Goal: Task Accomplishment & Management: Use online tool/utility

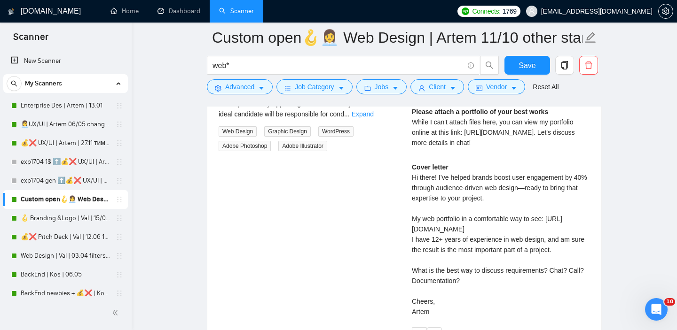
scroll to position [1944, 0]
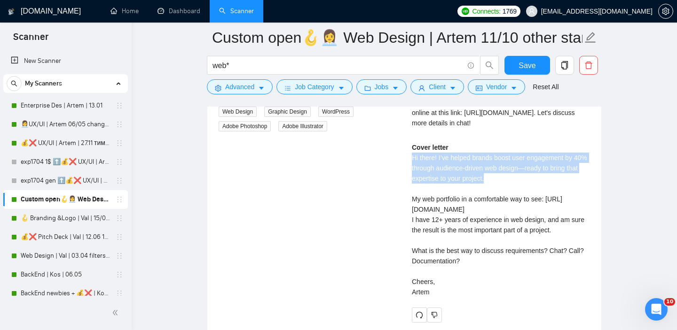
drag, startPoint x: 411, startPoint y: 167, endPoint x: 521, endPoint y: 191, distance: 113.1
click at [521, 191] on div "Artem B . Figma Web Designer Webflow UI UX Design Landing Page Website Designer…" at bounding box center [500, 177] width 193 height 289
click at [523, 189] on div "Cover letter Hi there! I’ve helped brands boost user engagement by 40% through …" at bounding box center [501, 219] width 178 height 155
drag, startPoint x: 404, startPoint y: 166, endPoint x: 540, endPoint y: 194, distance: 138.6
click at [540, 194] on div "Experienced Website Designer Needed for Audience-Centric Design a day ago We ar…" at bounding box center [404, 177] width 386 height 289
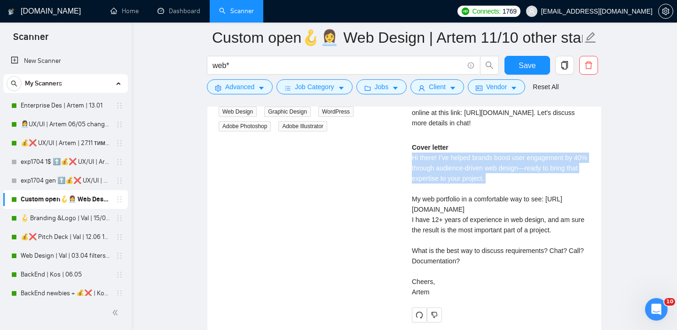
click at [498, 182] on div "Cover letter Hi there! I’ve helped brands boost user engagement by 40% through …" at bounding box center [501, 219] width 178 height 155
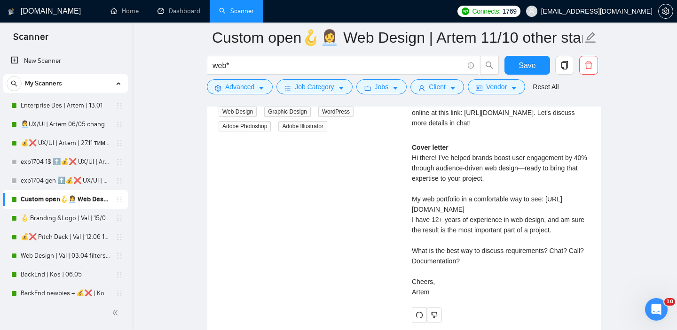
click at [503, 189] on div "Cover letter Hi there! I’ve helped brands boost user engagement by 40% through …" at bounding box center [501, 219] width 178 height 155
click at [498, 187] on div "Cover letter Hi there! I’ve helped brands boost user engagement by 40% through …" at bounding box center [501, 219] width 178 height 155
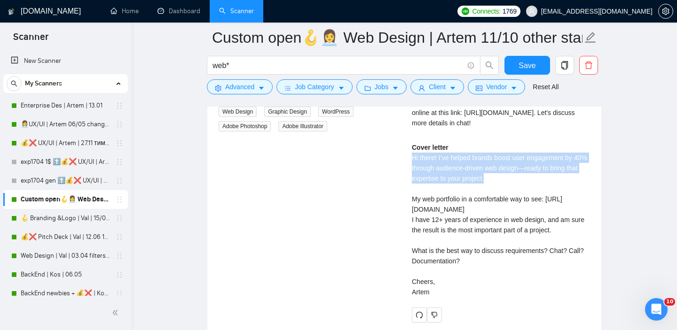
drag, startPoint x: 407, startPoint y: 168, endPoint x: 520, endPoint y: 188, distance: 114.6
click at [520, 188] on div "Artem B . Figma Web Designer Webflow UI UX Design Landing Page Website Designer…" at bounding box center [500, 177] width 193 height 289
click at [539, 176] on div "Cover letter Hi there! I’ve helped brands boost user engagement by 40% through …" at bounding box center [501, 219] width 178 height 155
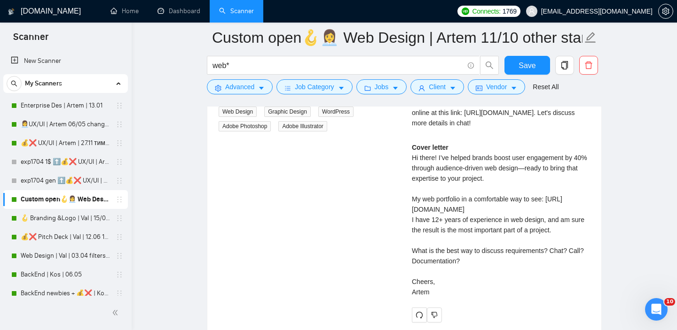
click at [539, 176] on div "Cover letter Hi there! I’ve helped brands boost user engagement by 40% through …" at bounding box center [501, 219] width 178 height 155
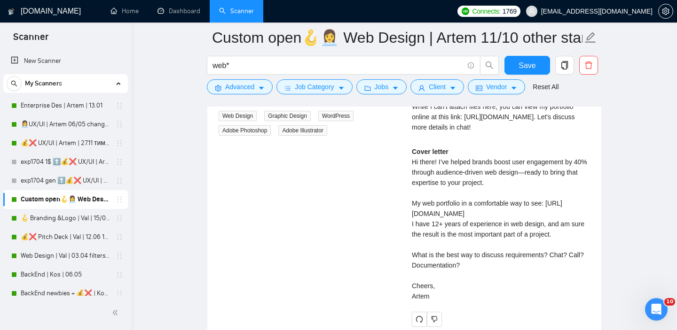
click at [507, 192] on div "Cover letter Hi there! I’ve helped brands boost user engagement by 40% through …" at bounding box center [501, 224] width 178 height 155
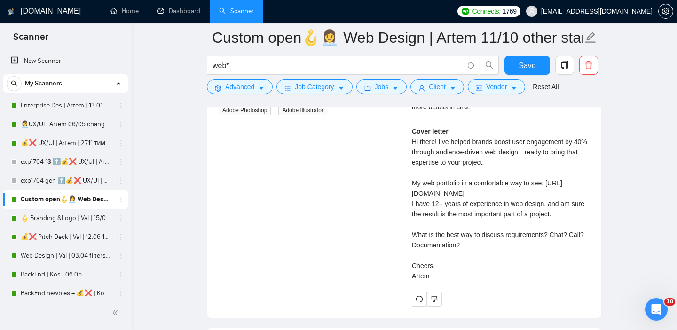
scroll to position [1970, 0]
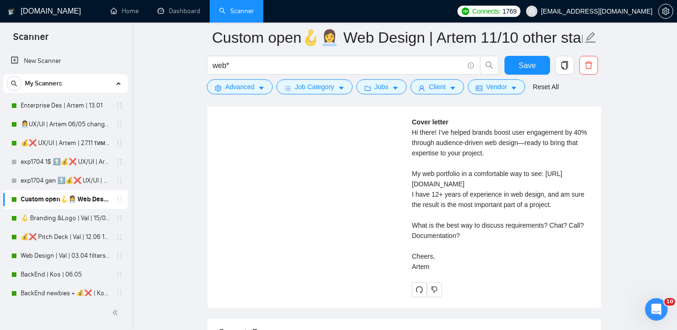
drag, startPoint x: 405, startPoint y: 236, endPoint x: 459, endPoint y: 246, distance: 54.8
click at [459, 246] on div "Artem B . Figma Web Designer Webflow UI UX Design Landing Page Website Designer…" at bounding box center [500, 152] width 193 height 289
click at [469, 246] on div "Cover letter Hi there! I’ve helped brands boost user engagement by 40% through …" at bounding box center [501, 194] width 178 height 155
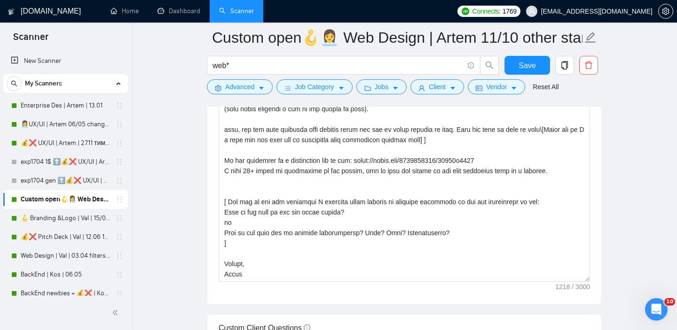
scroll to position [1112, 0]
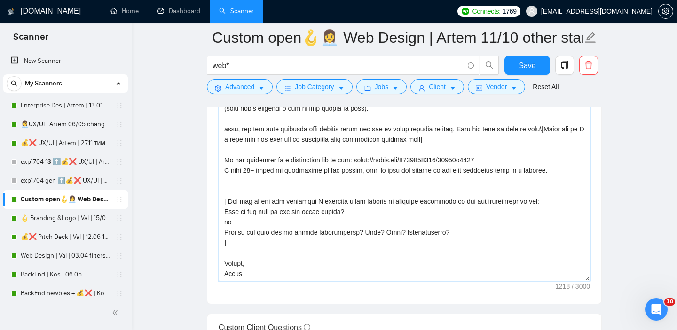
click at [323, 177] on textarea "Cover letter template:" at bounding box center [403, 175] width 371 height 211
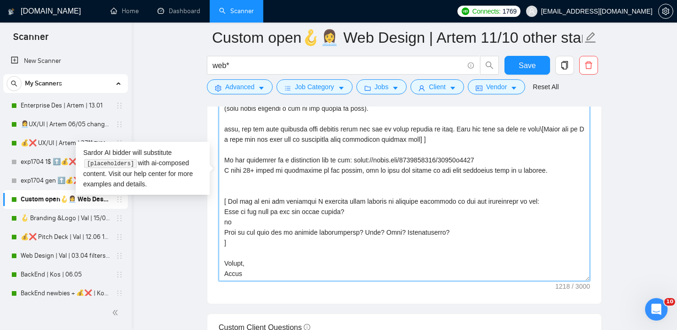
click at [323, 177] on textarea "Cover letter template:" at bounding box center [403, 175] width 371 height 211
click at [341, 177] on textarea "Cover letter template:" at bounding box center [403, 175] width 371 height 211
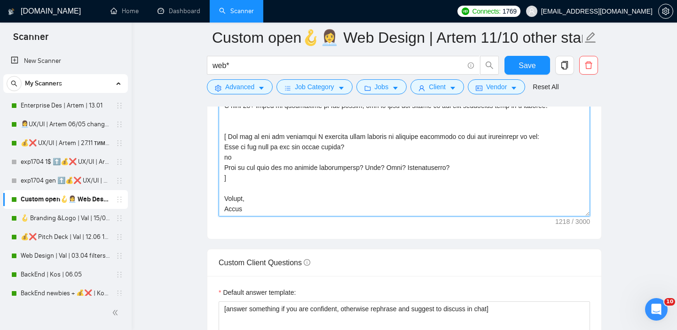
scroll to position [64, 0]
click at [404, 156] on textarea "Cover letter template:" at bounding box center [403, 110] width 371 height 211
click at [420, 155] on textarea "Cover letter template:" at bounding box center [403, 110] width 371 height 211
click at [443, 153] on textarea "Cover letter template:" at bounding box center [403, 110] width 371 height 211
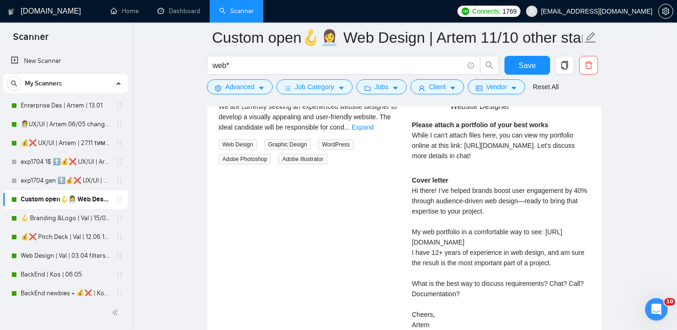
scroll to position [1964, 0]
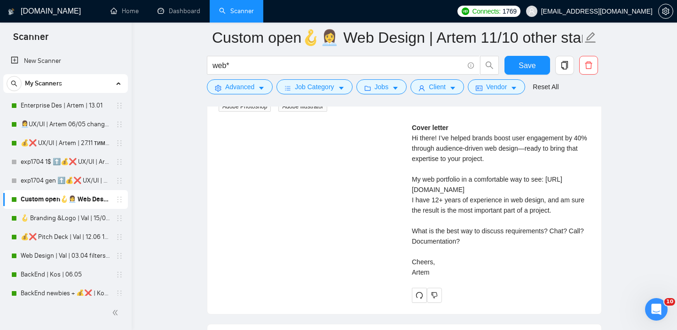
type textarea "Hi there! [ Analyze job post, write a unique opening line under 200 symbols. Ex…"
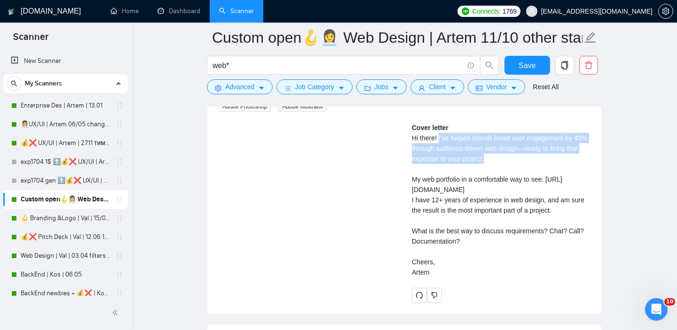
drag, startPoint x: 438, startPoint y: 147, endPoint x: 506, endPoint y: 169, distance: 70.9
click at [506, 169] on div "Cover letter Hi there! I’ve helped brands boost user engagement by 40% through …" at bounding box center [501, 200] width 178 height 155
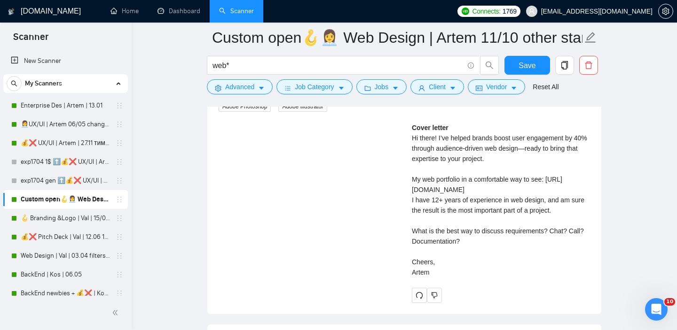
click at [542, 160] on div "Cover letter Hi there! I’ve helped brands boost user engagement by 40% through …" at bounding box center [501, 200] width 178 height 155
click at [544, 160] on div "Cover letter Hi there! I’ve helped brands boost user engagement by 40% through …" at bounding box center [501, 200] width 178 height 155
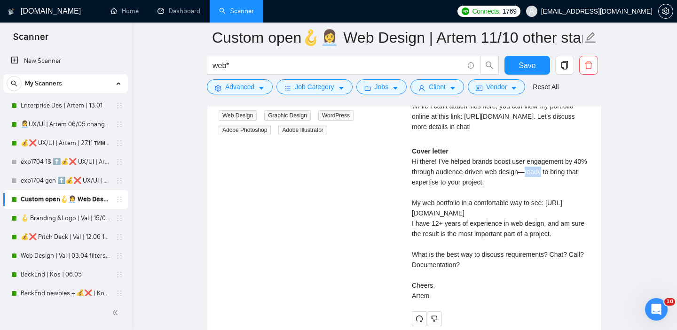
scroll to position [1898, 0]
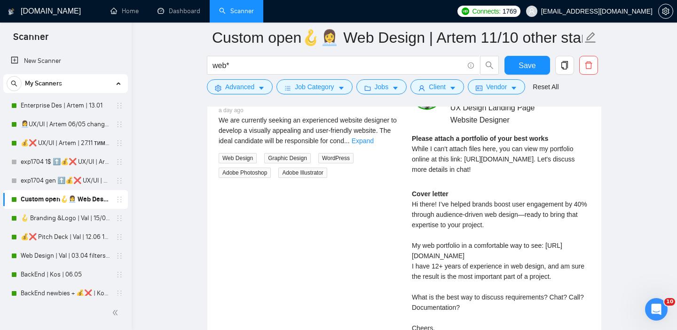
click at [459, 163] on div "Please attach a portfolio of your best works While I can't attach files here, y…" at bounding box center [501, 153] width 178 height 41
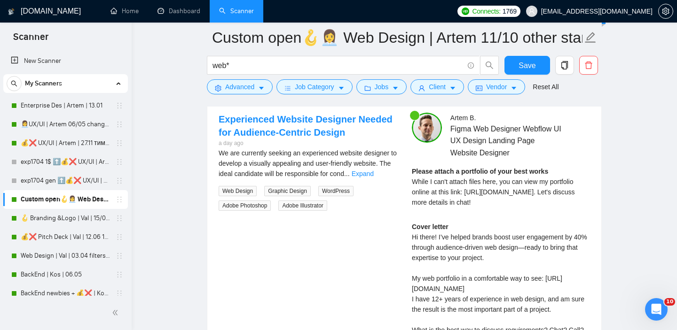
scroll to position [1837, 0]
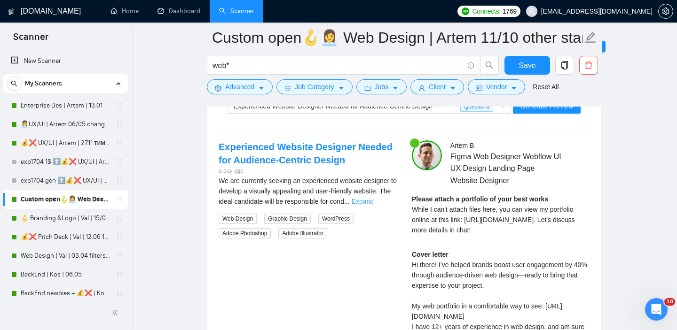
click at [373, 200] on link "Expand" at bounding box center [362, 202] width 22 height 8
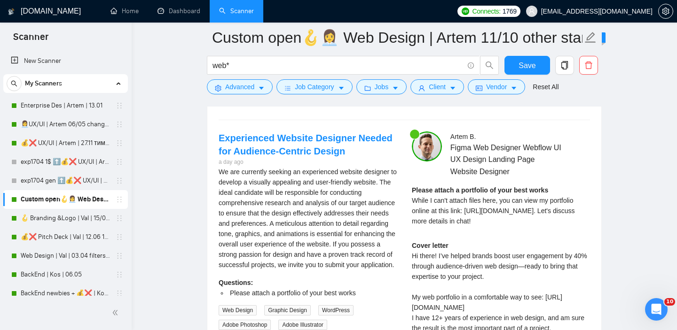
scroll to position [1806, 0]
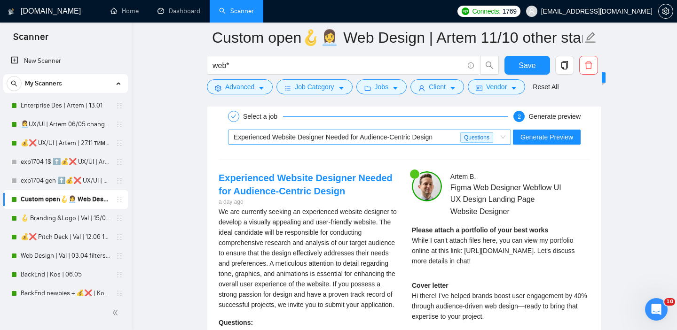
click at [368, 139] on span "Experienced Website Designer Needed for Audience-Centric Design" at bounding box center [332, 137] width 199 height 8
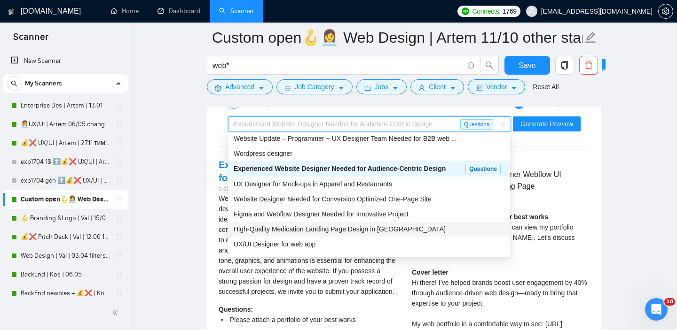
scroll to position [0, 0]
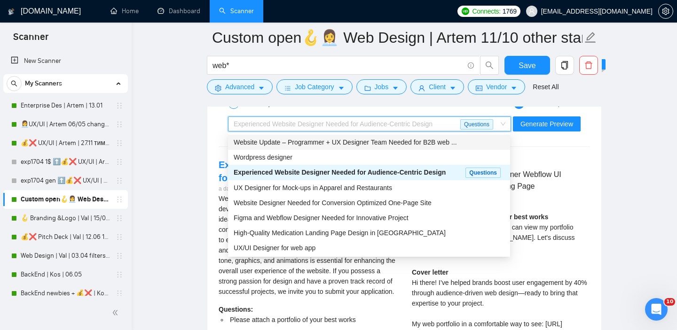
click at [390, 140] on span "Website Update – Programmer + UX Designer Team Needed for B2B web ..." at bounding box center [344, 143] width 223 height 8
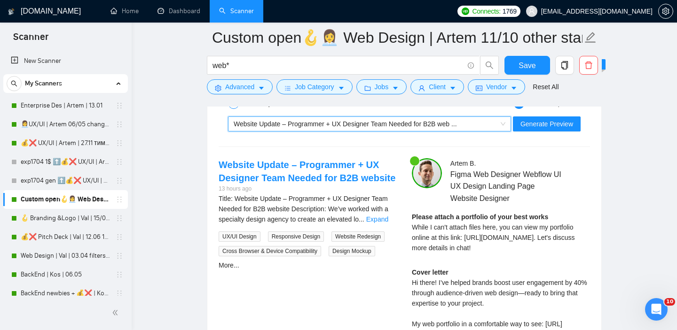
scroll to position [1825, 0]
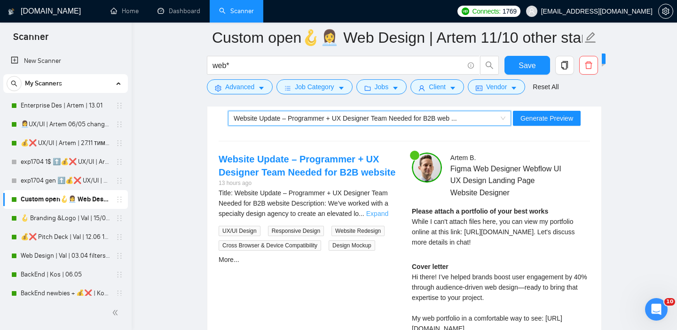
click at [377, 213] on link "Expand" at bounding box center [377, 214] width 22 height 8
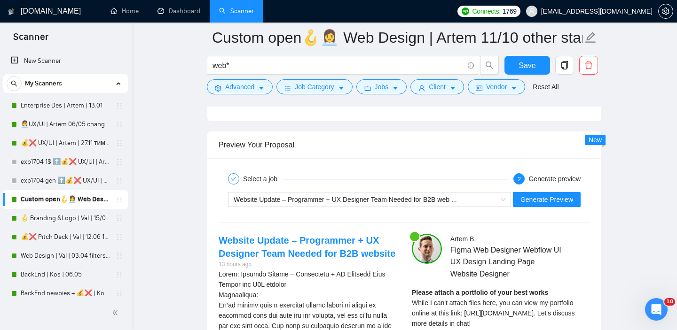
scroll to position [1745, 0]
click at [532, 201] on span "Generate Preview" at bounding box center [546, 199] width 53 height 10
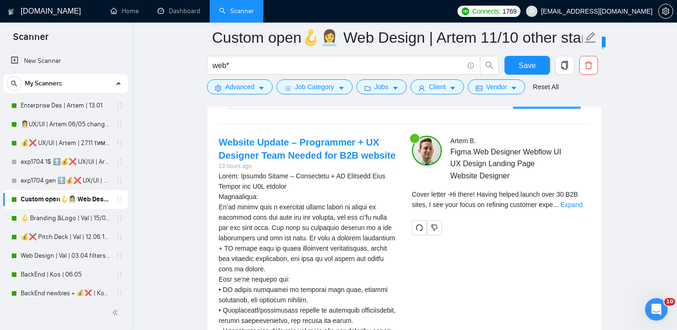
scroll to position [1819, 0]
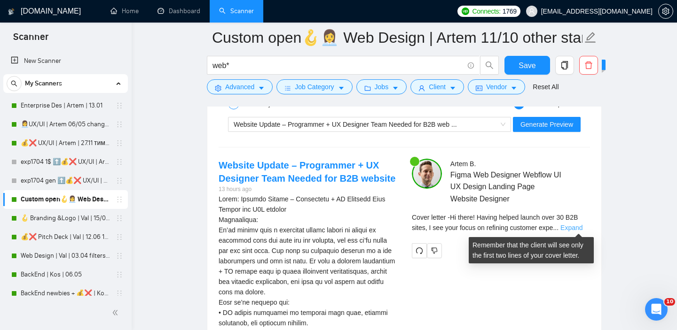
click at [572, 229] on link "Expand" at bounding box center [571, 228] width 22 height 8
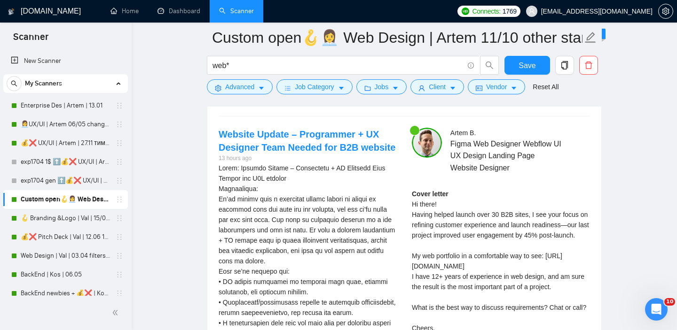
scroll to position [1852, 0]
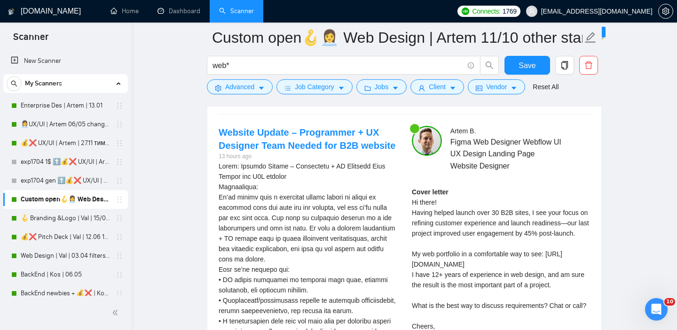
click at [445, 275] on div "Cover letter Hi there! Having helped launch over 30 B2B sites, I see your focus…" at bounding box center [501, 264] width 178 height 155
click at [448, 274] on div "Cover letter Hi there! Having helped launch over 30 B2B sites, I see your focus…" at bounding box center [501, 264] width 178 height 155
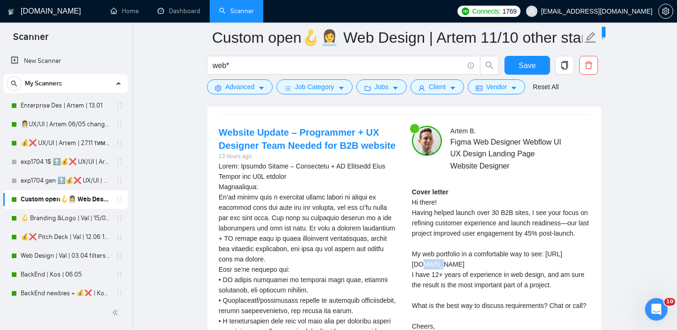
click at [448, 274] on div "Cover letter Hi there! Having helped launch over 30 B2B sites, I see your focus…" at bounding box center [501, 264] width 178 height 155
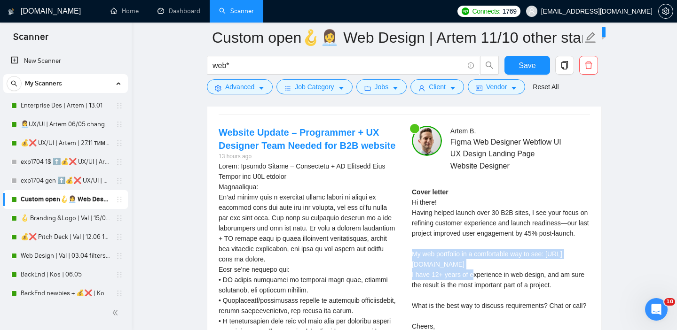
click at [448, 274] on div "Cover letter Hi there! Having helped launch over 30 B2B sites, I see your focus…" at bounding box center [501, 264] width 178 height 155
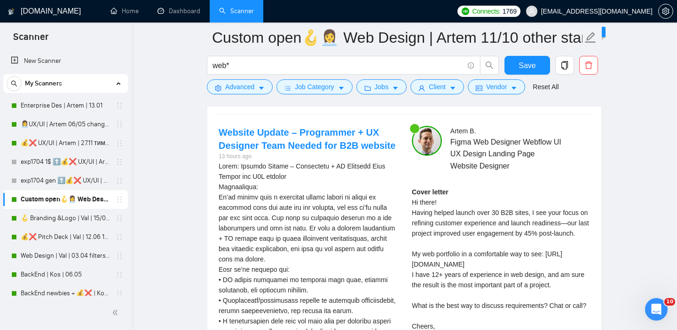
click at [450, 273] on div "Cover letter Hi there! Having helped launch over 30 B2B sites, I see your focus…" at bounding box center [501, 264] width 178 height 155
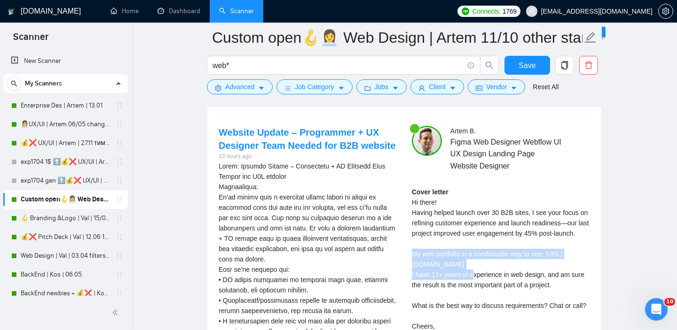
click at [450, 273] on div "Cover letter Hi there! Having helped launch over 30 B2B sites, I see your focus…" at bounding box center [501, 264] width 178 height 155
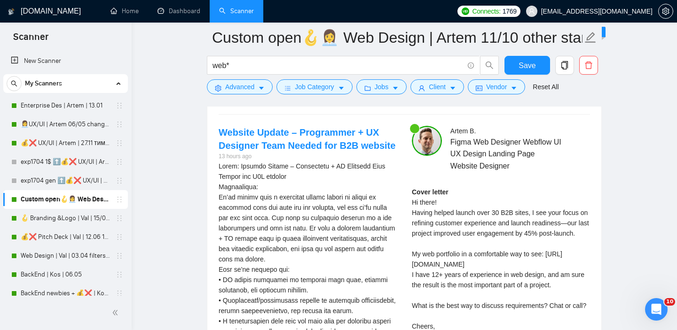
click at [455, 273] on div "Cover letter Hi there! Having helped launch over 30 B2B sites, I see your focus…" at bounding box center [501, 264] width 178 height 155
click at [461, 273] on div "Cover letter Hi there! Having helped launch over 30 B2B sites, I see your focus…" at bounding box center [501, 264] width 178 height 155
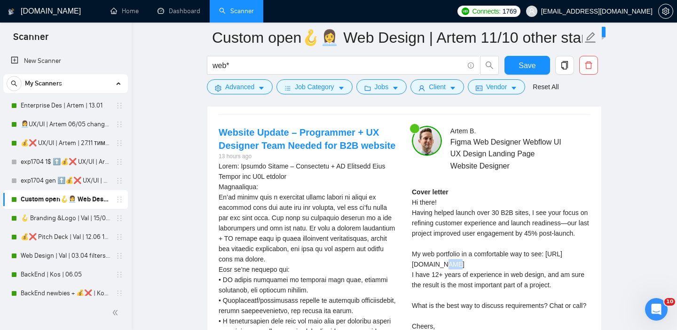
click at [461, 273] on div "Cover letter Hi there! Having helped launch over 30 B2B sites, I see your focus…" at bounding box center [501, 264] width 178 height 155
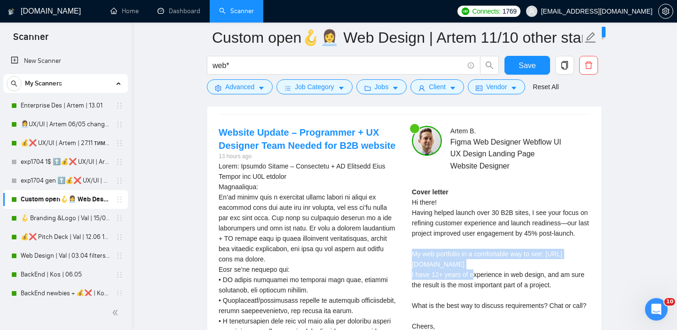
click at [461, 273] on div "Cover letter Hi there! Having helped launch over 30 B2B sites, I see your focus…" at bounding box center [501, 264] width 178 height 155
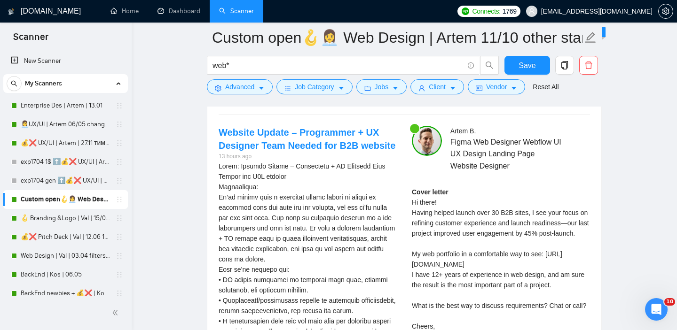
click at [464, 273] on div "Cover letter Hi there! Having helped launch over 30 B2B sites, I see your focus…" at bounding box center [501, 264] width 178 height 155
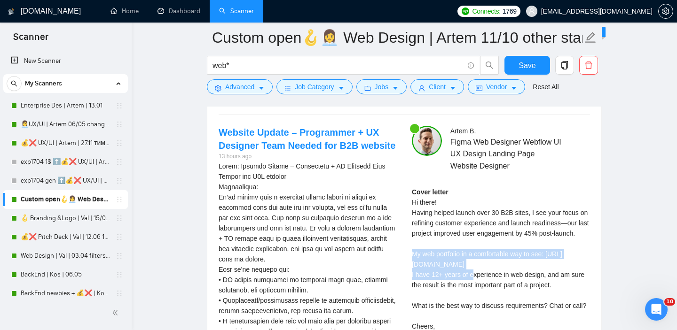
click at [464, 273] on div "Cover letter Hi there! Having helped launch over 30 B2B sites, I see your focus…" at bounding box center [501, 264] width 178 height 155
click at [468, 273] on div "Cover letter Hi there! Having helped launch over 30 B2B sites, I see your focus…" at bounding box center [501, 264] width 178 height 155
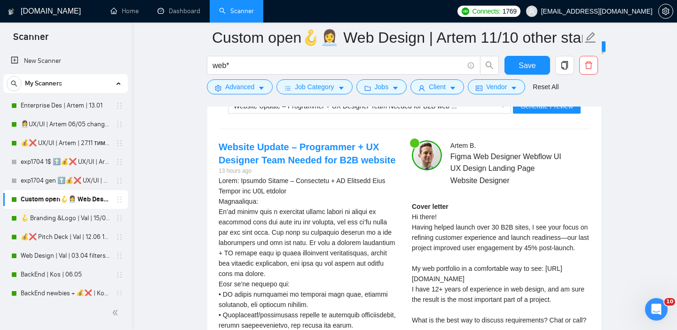
scroll to position [1835, 0]
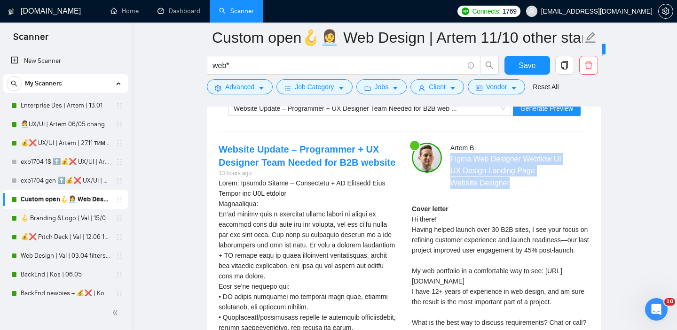
drag, startPoint x: 448, startPoint y: 160, endPoint x: 517, endPoint y: 182, distance: 72.5
click at [517, 183] on div "Artem B . Figma Web Designer Webflow UI UX Design Landing Page Website Designer" at bounding box center [516, 166] width 155 height 46
click at [507, 180] on span "Figma Web Designer Webflow UI UX Design Landing Page Website Designer" at bounding box center [506, 170] width 112 height 35
drag, startPoint x: 451, startPoint y: 156, endPoint x: 524, endPoint y: 183, distance: 77.1
click at [524, 183] on span "Figma Web Designer Webflow UI UX Design Landing Page Website Designer" at bounding box center [506, 170] width 112 height 35
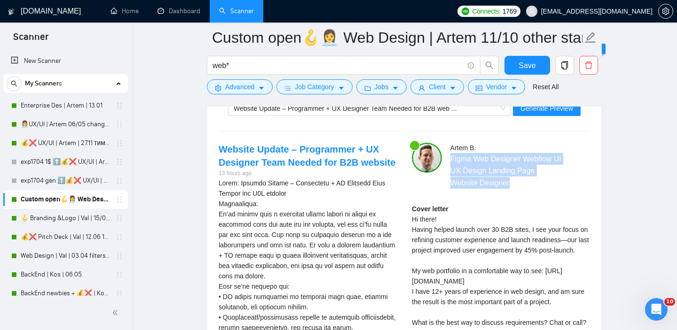
click at [524, 183] on span "Figma Web Designer Webflow UI UX Design Landing Page Website Designer" at bounding box center [506, 170] width 112 height 35
drag, startPoint x: 514, startPoint y: 184, endPoint x: 449, endPoint y: 157, distance: 70.0
click at [449, 157] on div "Artem B . Figma Web Designer Webflow UI UX Design Landing Page Website Designer" at bounding box center [516, 166] width 155 height 46
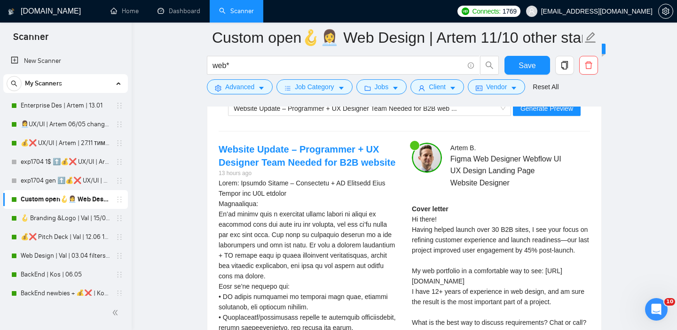
click at [482, 164] on span "Figma Web Designer Webflow UI UX Design Landing Page Website Designer" at bounding box center [506, 170] width 112 height 35
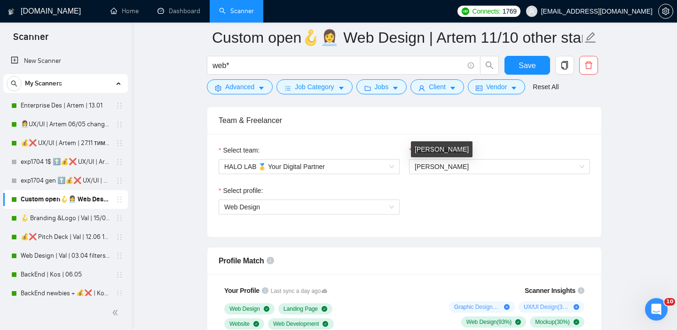
scroll to position [467, 0]
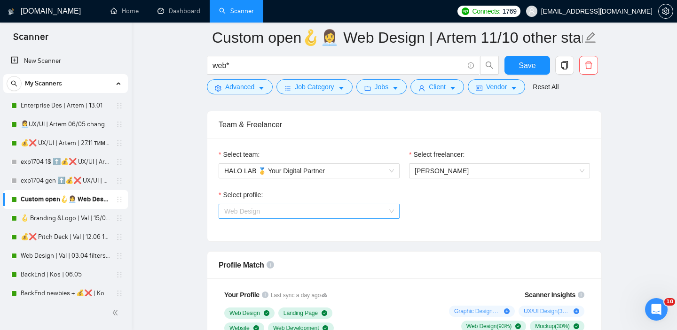
click at [331, 212] on span "Web Design" at bounding box center [309, 211] width 170 height 14
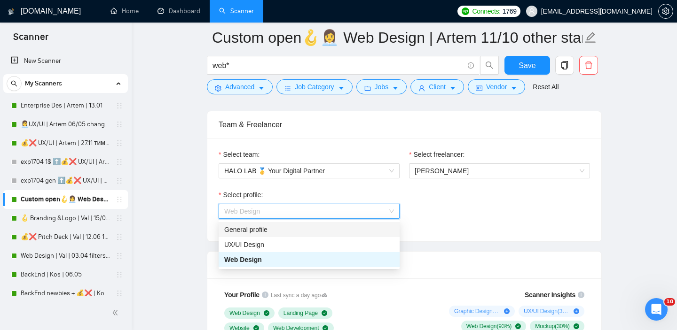
click at [344, 210] on span "Web Design" at bounding box center [309, 211] width 170 height 14
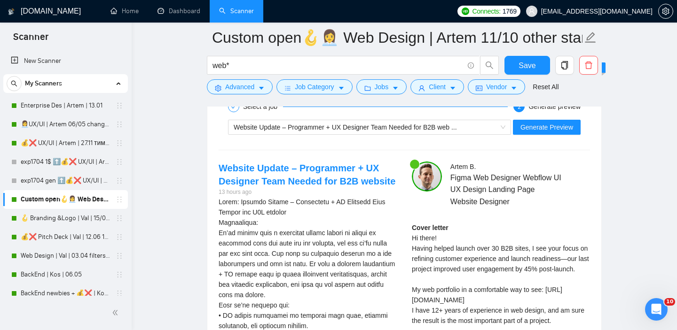
scroll to position [1818, 0]
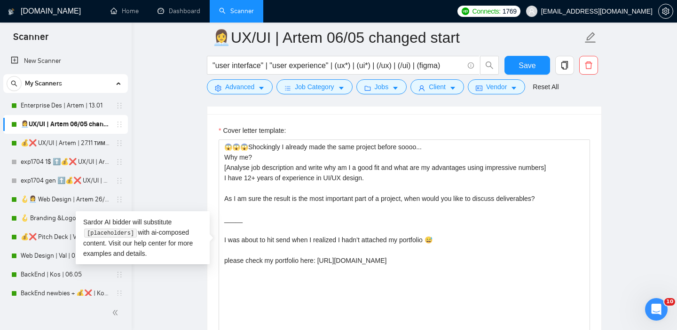
scroll to position [1109, 0]
